Goal: Obtain resource: Download file/media

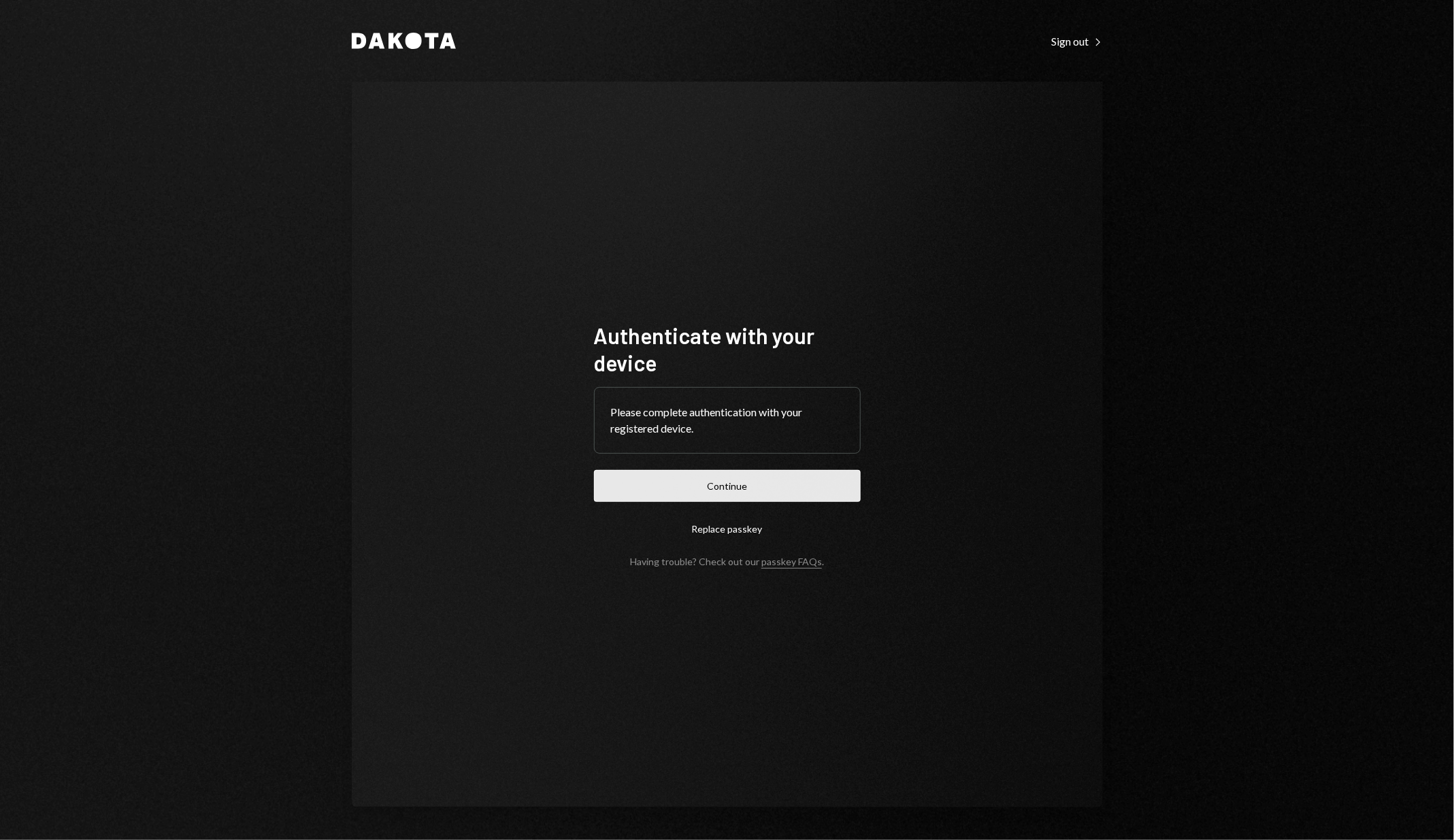
click at [705, 488] on button "Continue" at bounding box center [727, 485] width 266 height 32
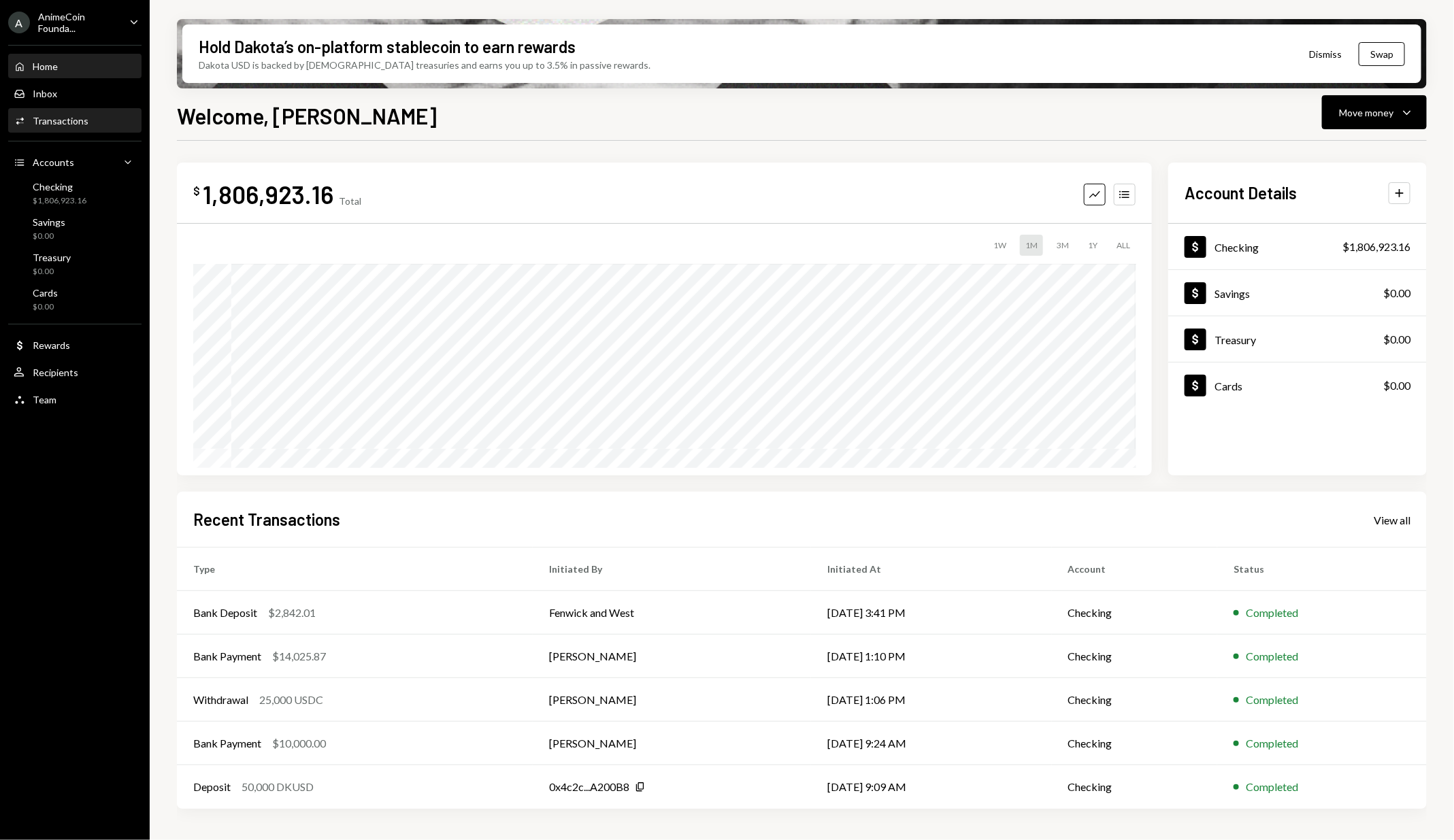
click at [67, 117] on div "Transactions" at bounding box center [60, 121] width 55 height 12
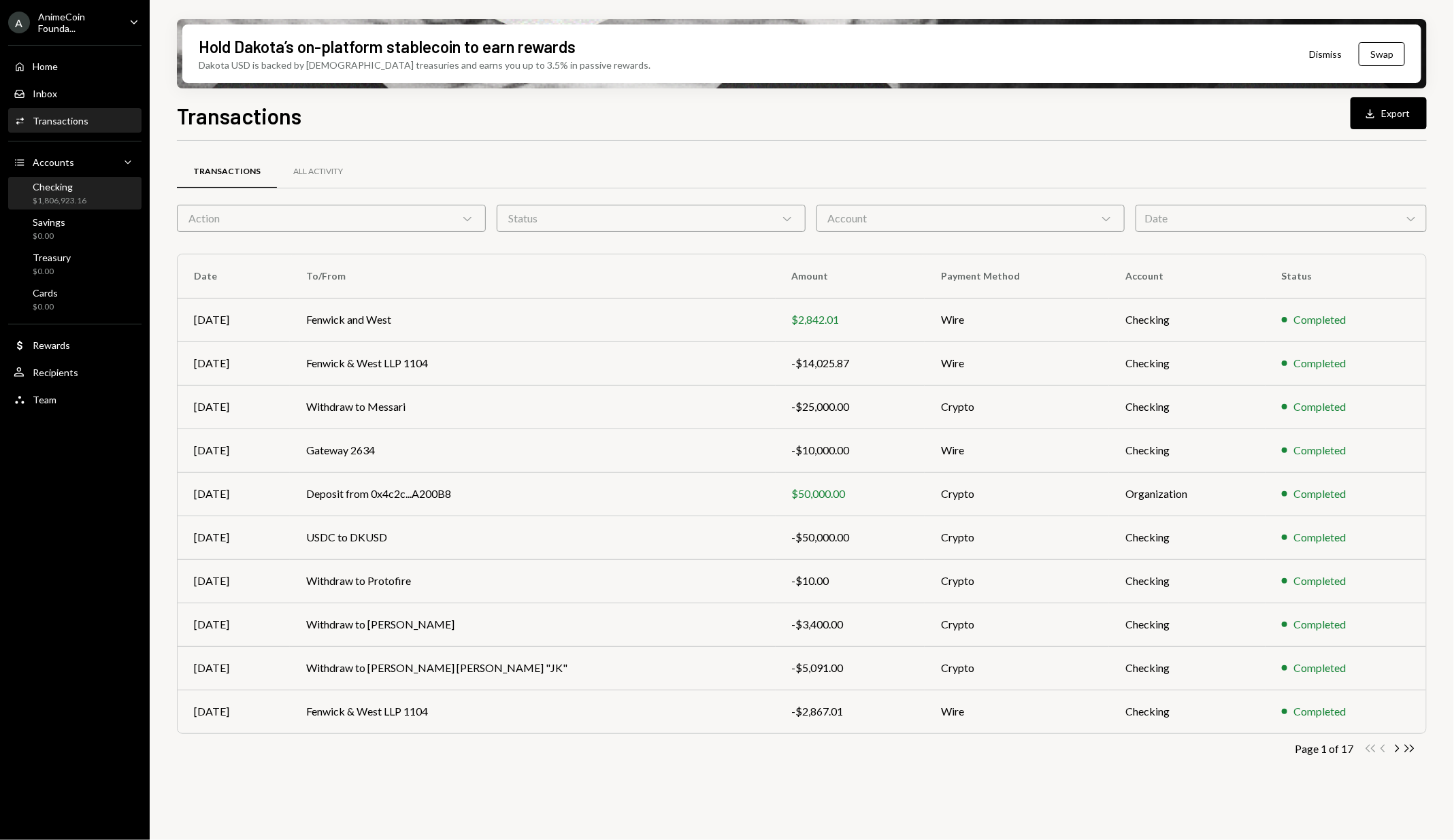
click at [84, 186] on div "Checking" at bounding box center [59, 187] width 54 height 12
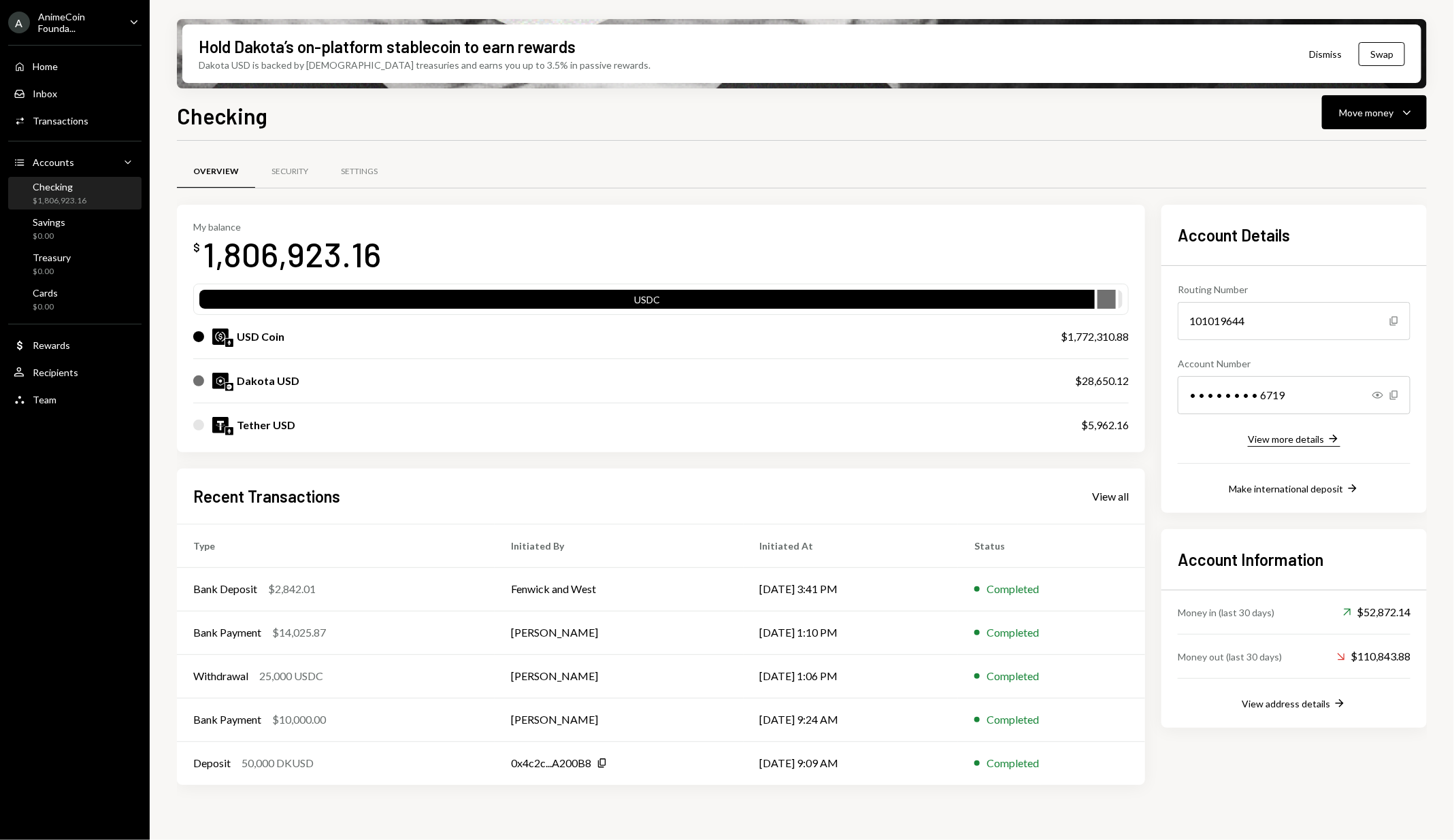
click at [1310, 439] on div "View more details" at bounding box center [1286, 439] width 76 height 12
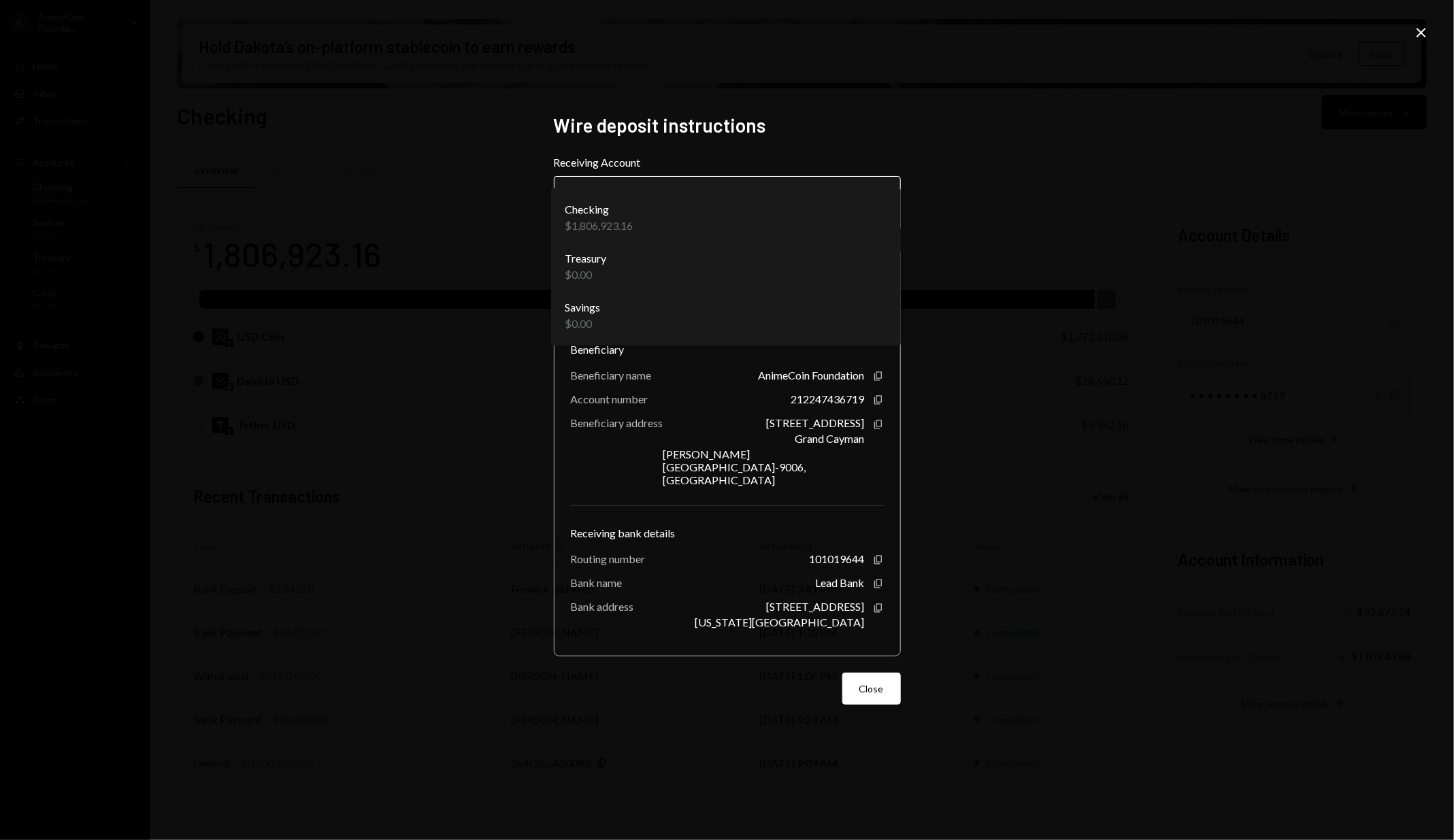
click at [883, 235] on body "A AnimeCoin Founda... Caret Down Home Home Inbox Inbox Activities Transactions …" at bounding box center [727, 420] width 1454 height 840
click at [990, 231] on div "**********" at bounding box center [727, 420] width 1454 height 840
click at [1426, 41] on div "Close" at bounding box center [1422, 34] width 17 height 18
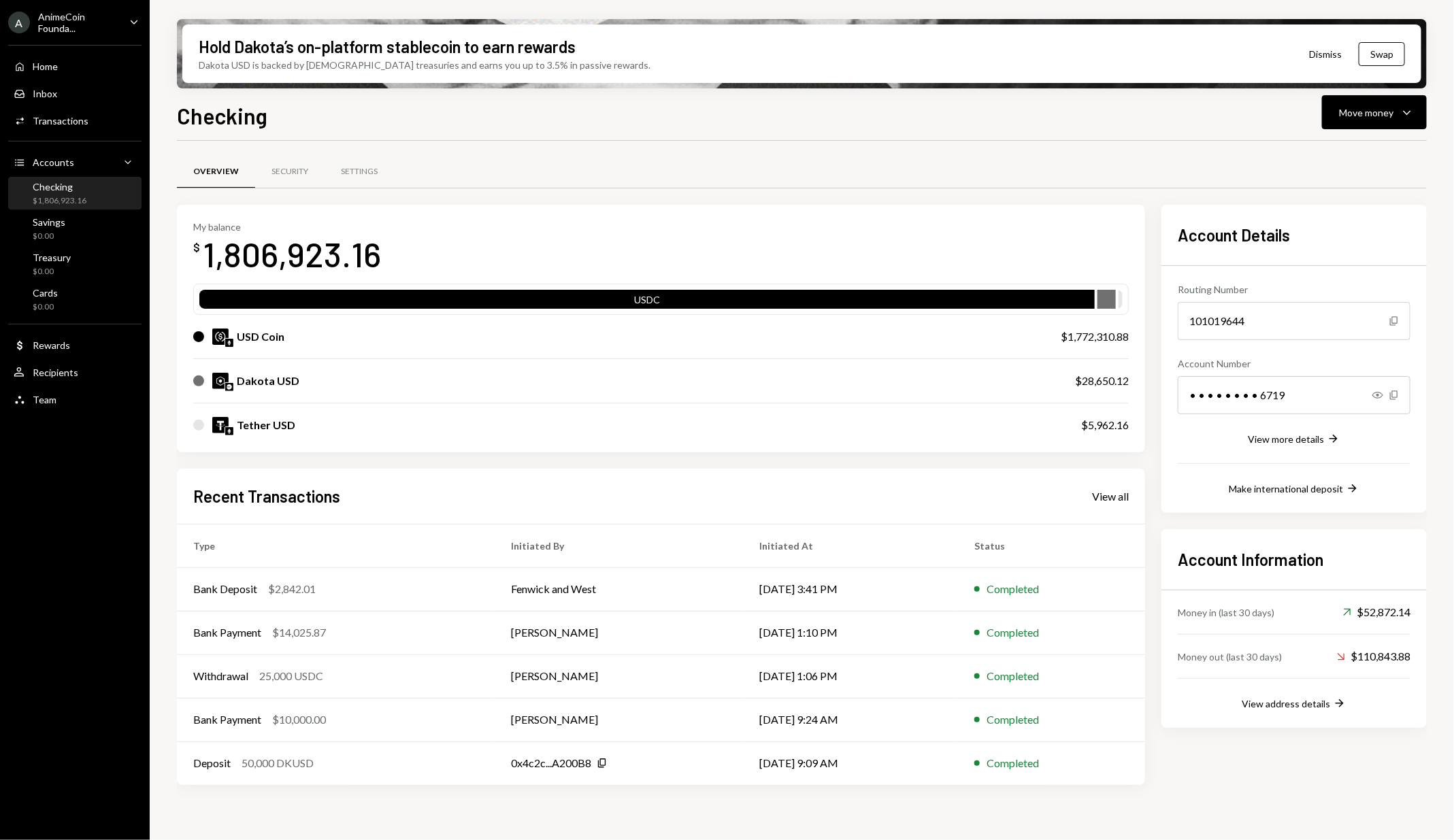
click at [45, 17] on div "AnimeCoin Founda..." at bounding box center [78, 22] width 80 height 23
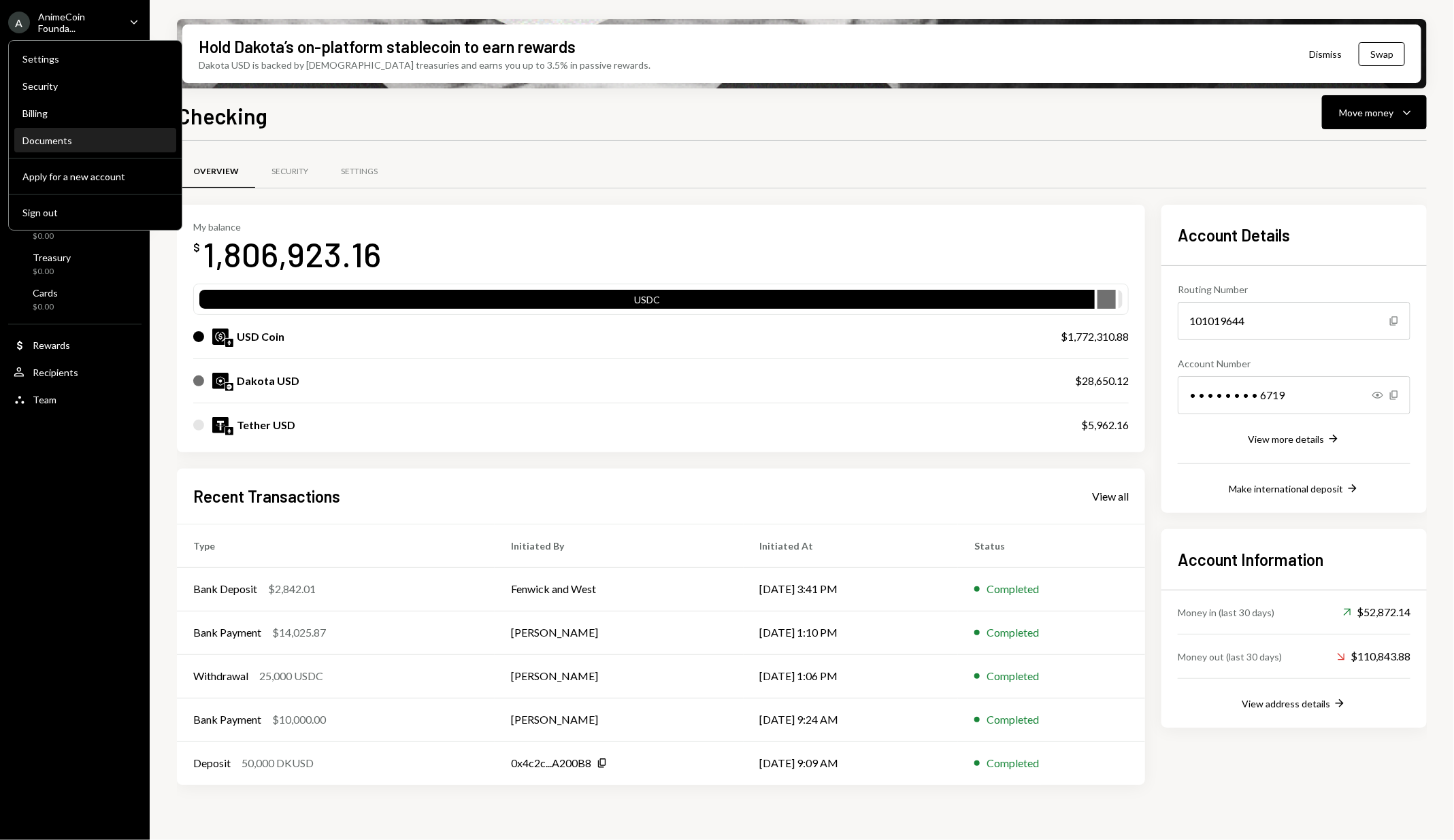
click at [91, 137] on div "Documents" at bounding box center [95, 141] width 146 height 12
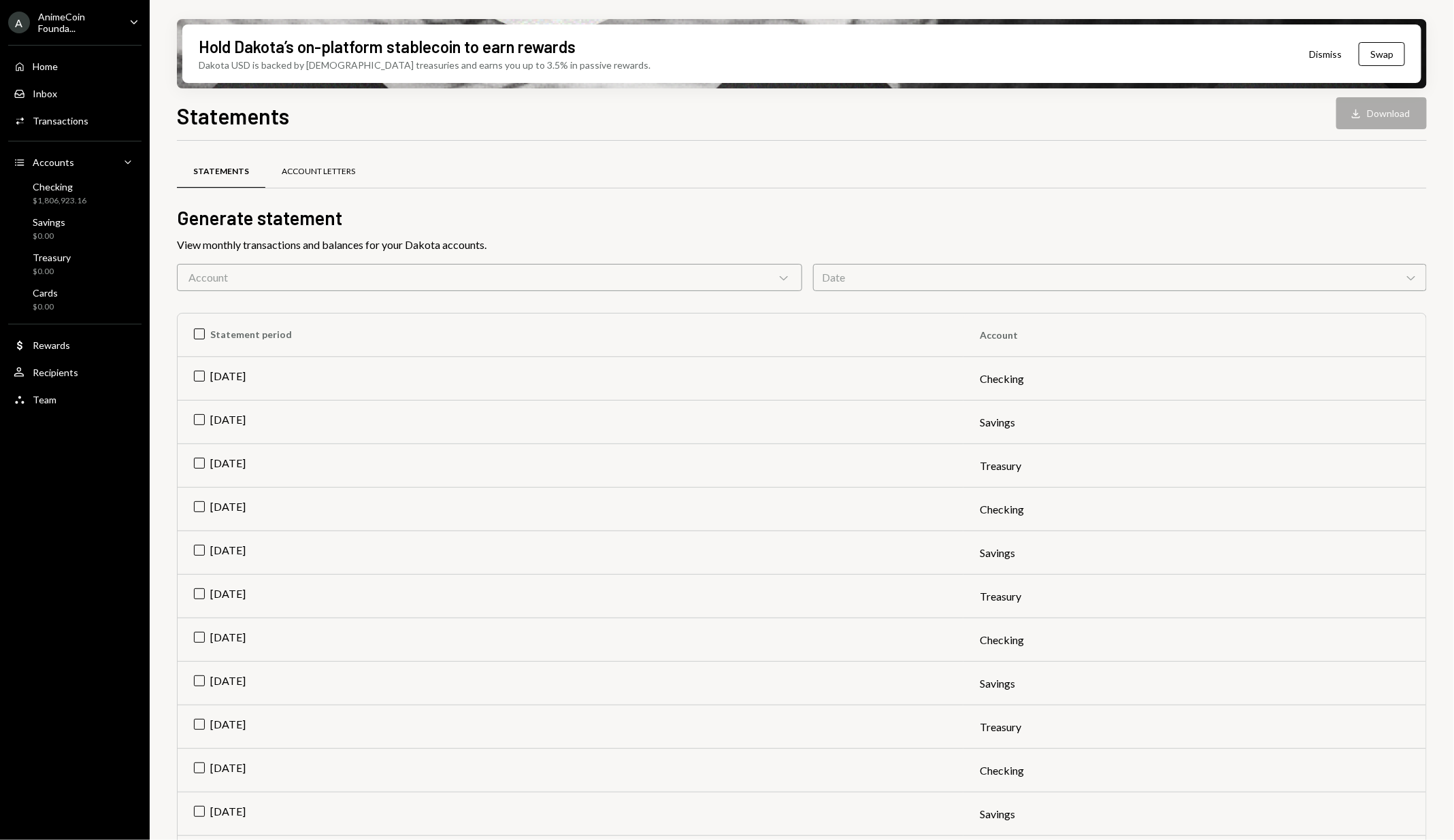
click at [330, 170] on div "Account Letters" at bounding box center [318, 172] width 74 height 12
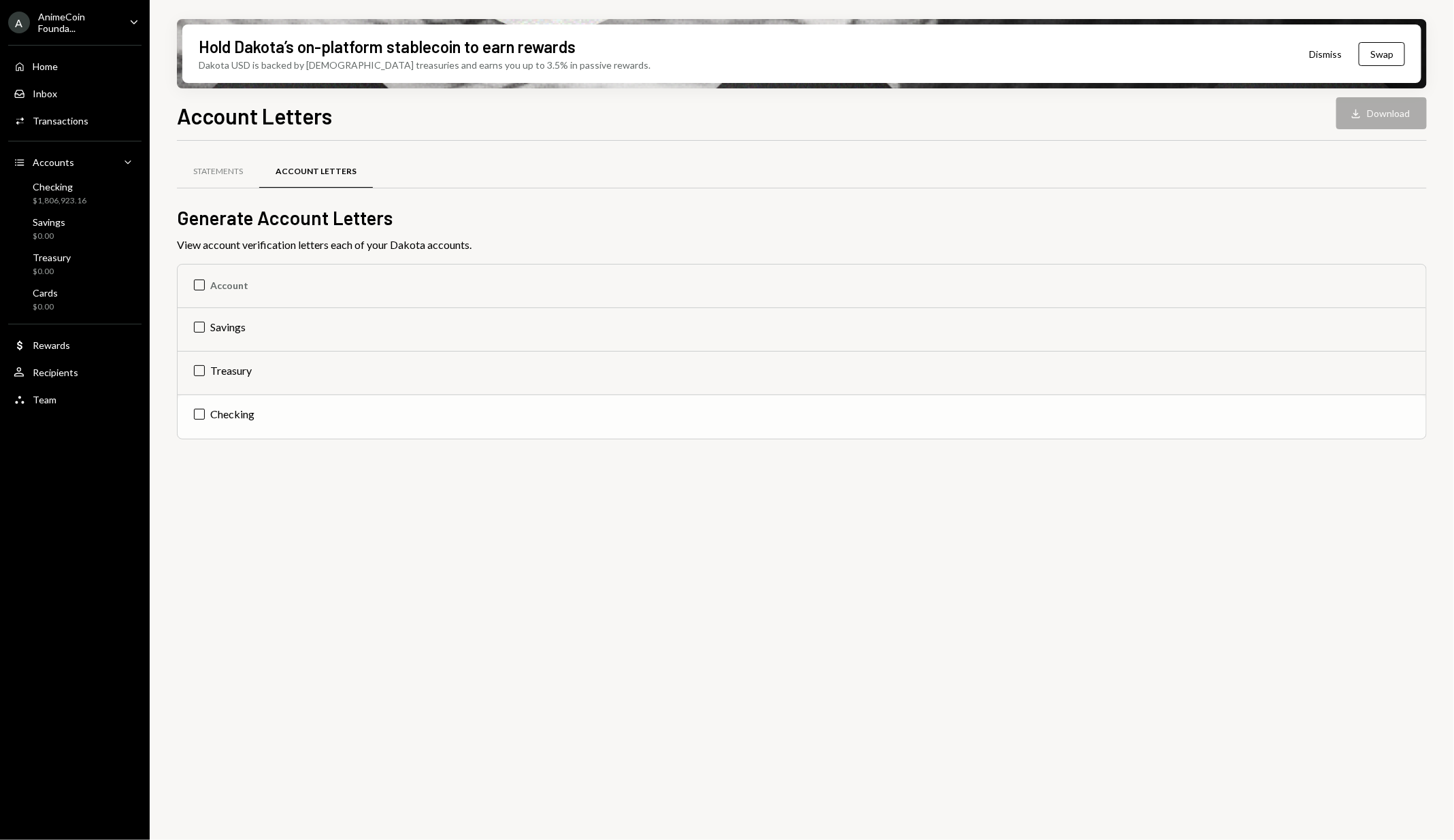
click at [201, 415] on td "Checking" at bounding box center [801, 417] width 1248 height 44
click at [1372, 125] on button "Download Download" at bounding box center [1381, 113] width 90 height 32
click at [72, 200] on div "$1,806,923.16" at bounding box center [59, 201] width 54 height 12
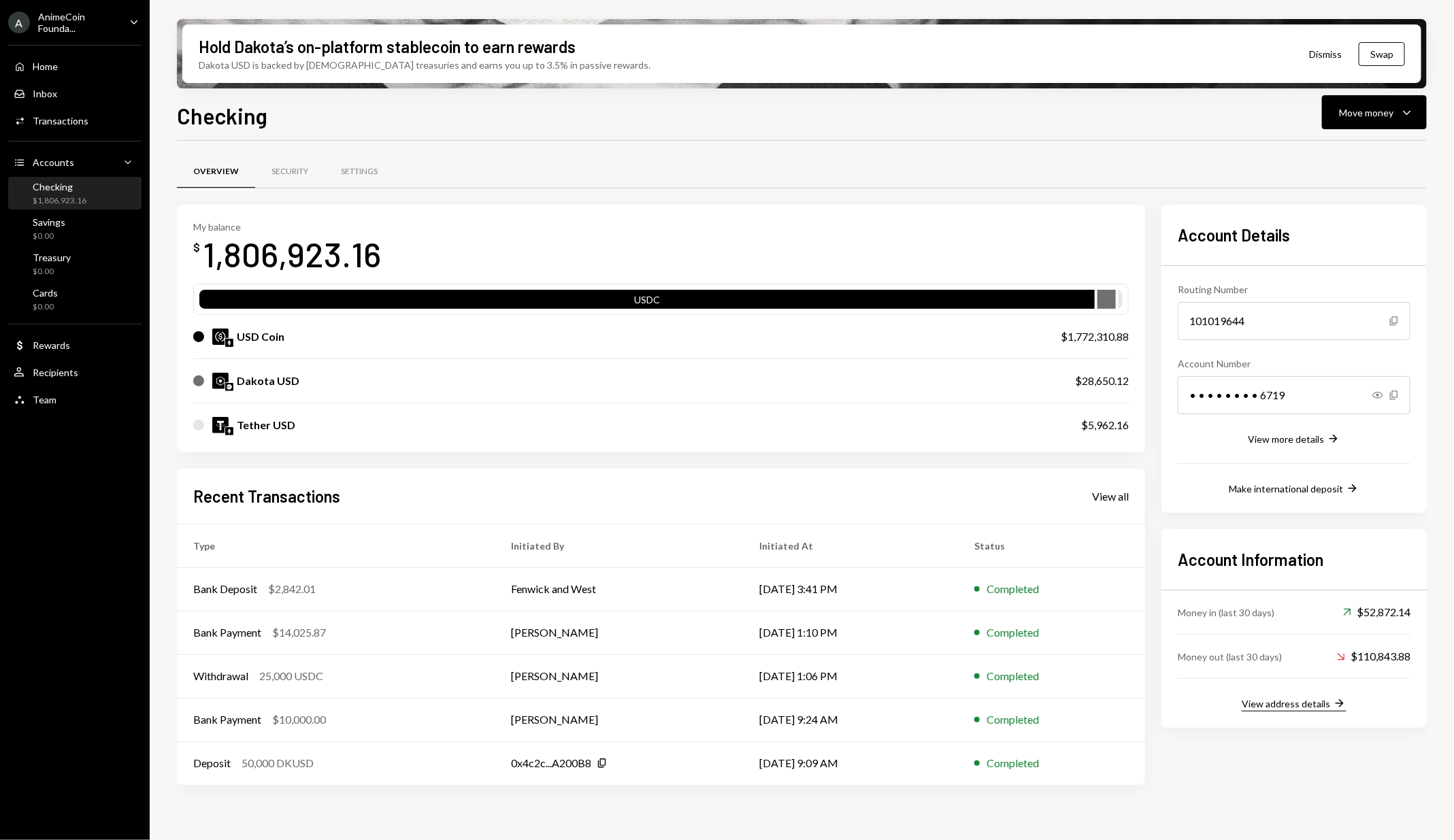
click at [1301, 703] on div "View address details" at bounding box center [1285, 704] width 88 height 12
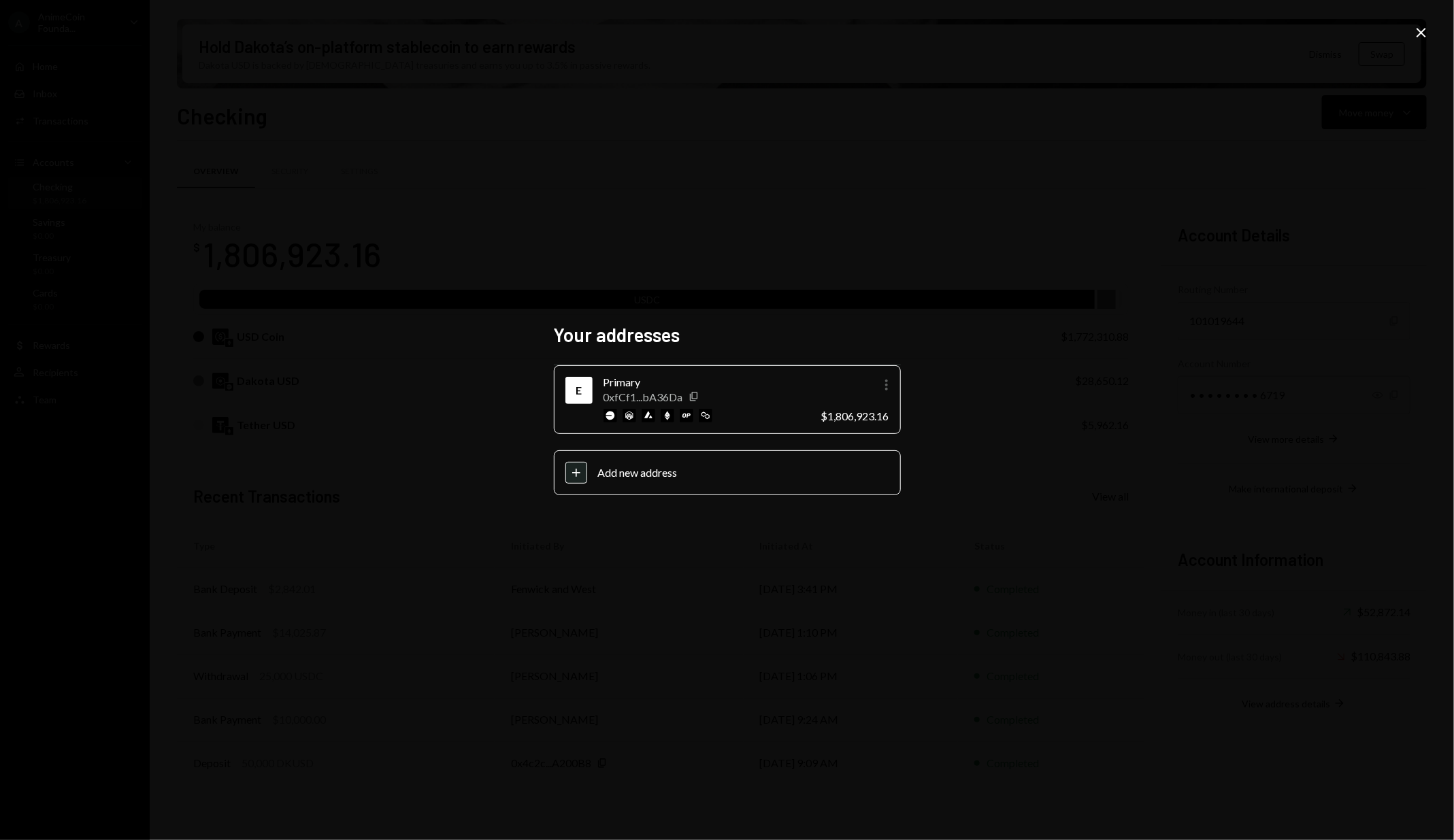
click at [886, 383] on icon "More" at bounding box center [887, 385] width 17 height 17
click at [1015, 293] on div "Your addresses E Primary 0xfCf1...bA36Da Copy More $1,806,923.16 Plus Add new a…" at bounding box center [727, 420] width 1454 height 840
click at [1427, 33] on icon "Close" at bounding box center [1422, 33] width 17 height 17
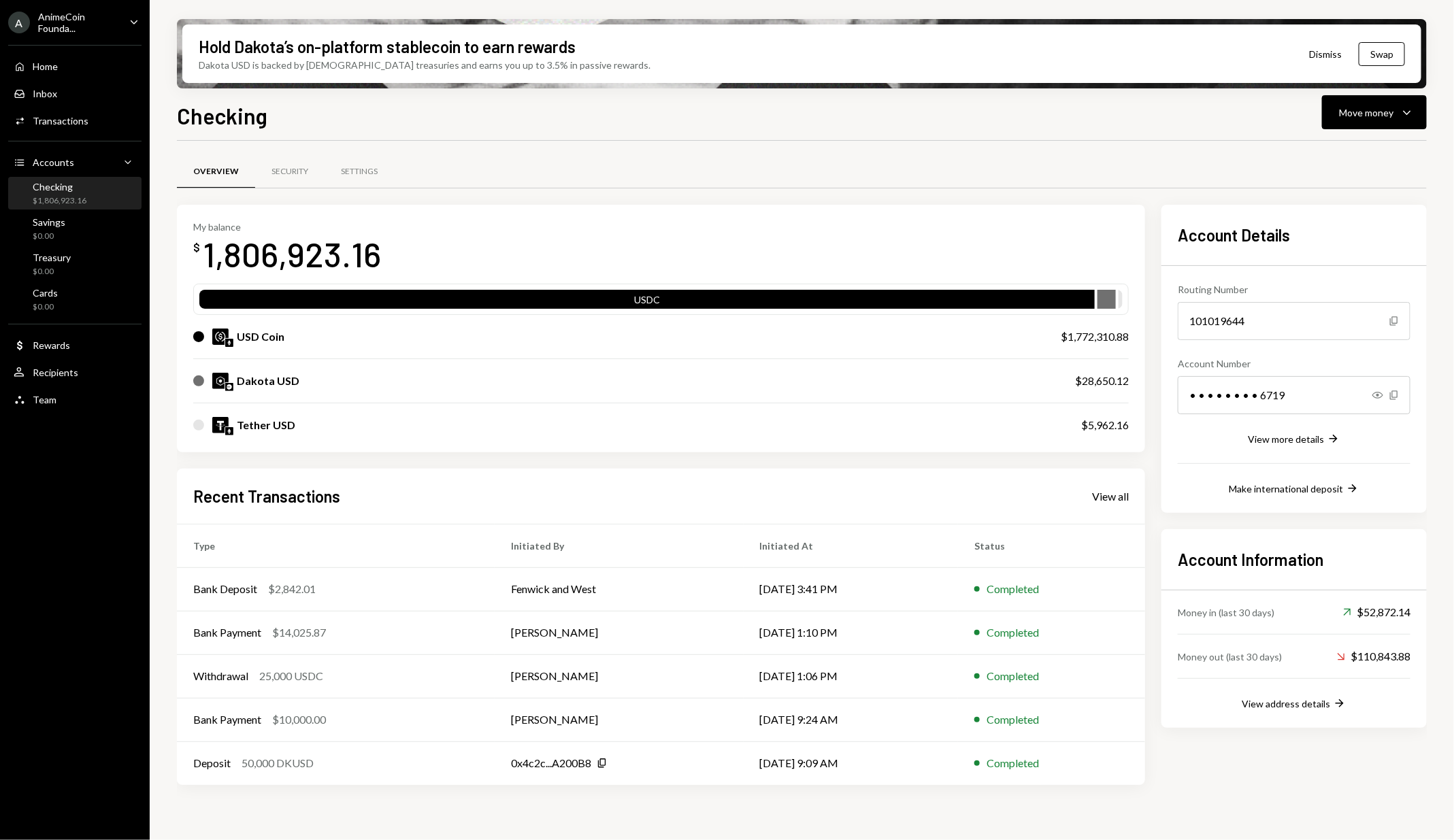
click at [1332, 713] on div "Account Information Money in (last 30 days) Up Right Arrow $52,872.14 Money out…" at bounding box center [1294, 628] width 265 height 198
click at [1332, 704] on icon "Right Arrow" at bounding box center [1339, 703] width 13 height 13
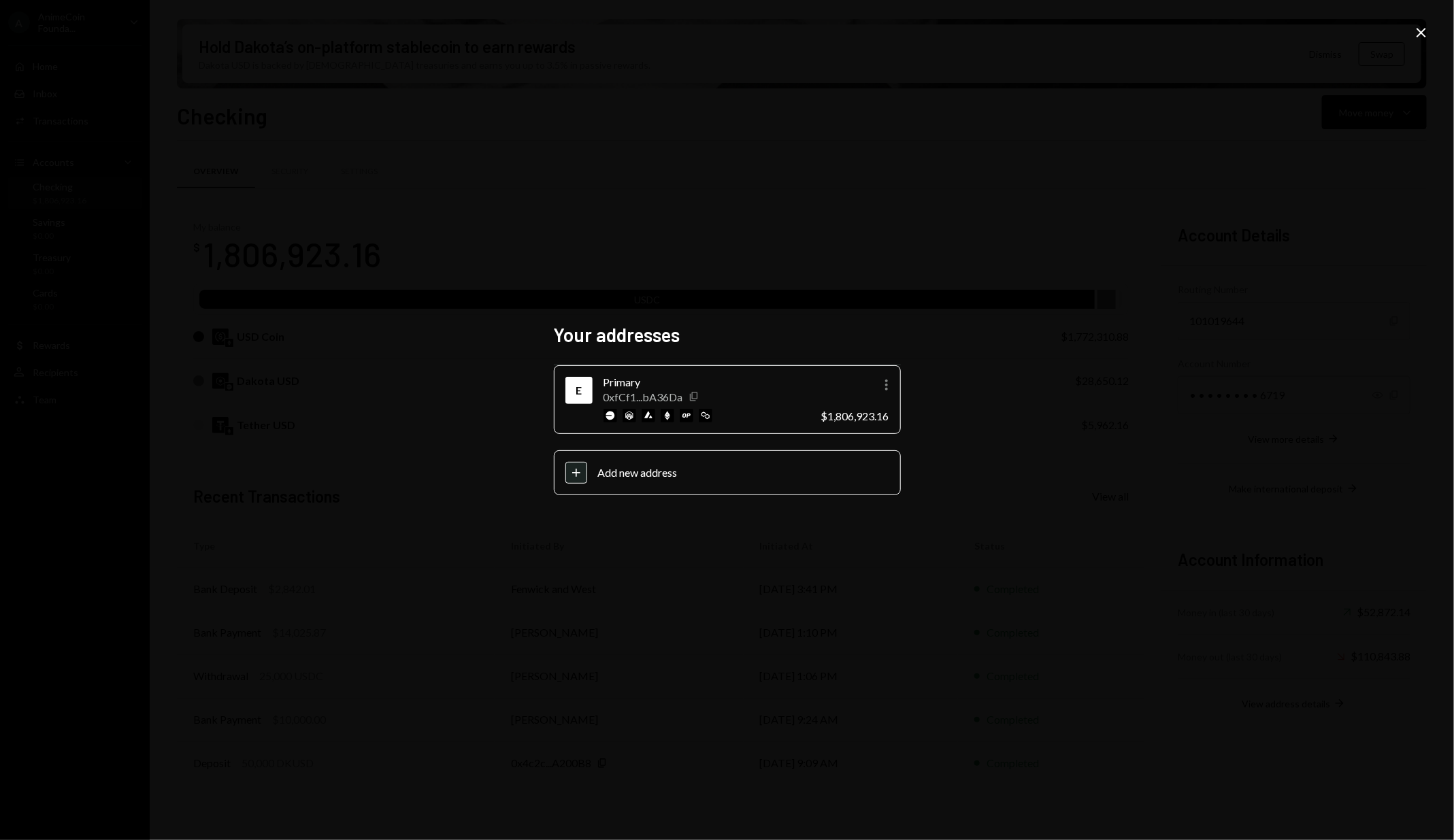
click at [696, 395] on icon "button" at bounding box center [693, 397] width 7 height 9
